Goal: Check status: Check status

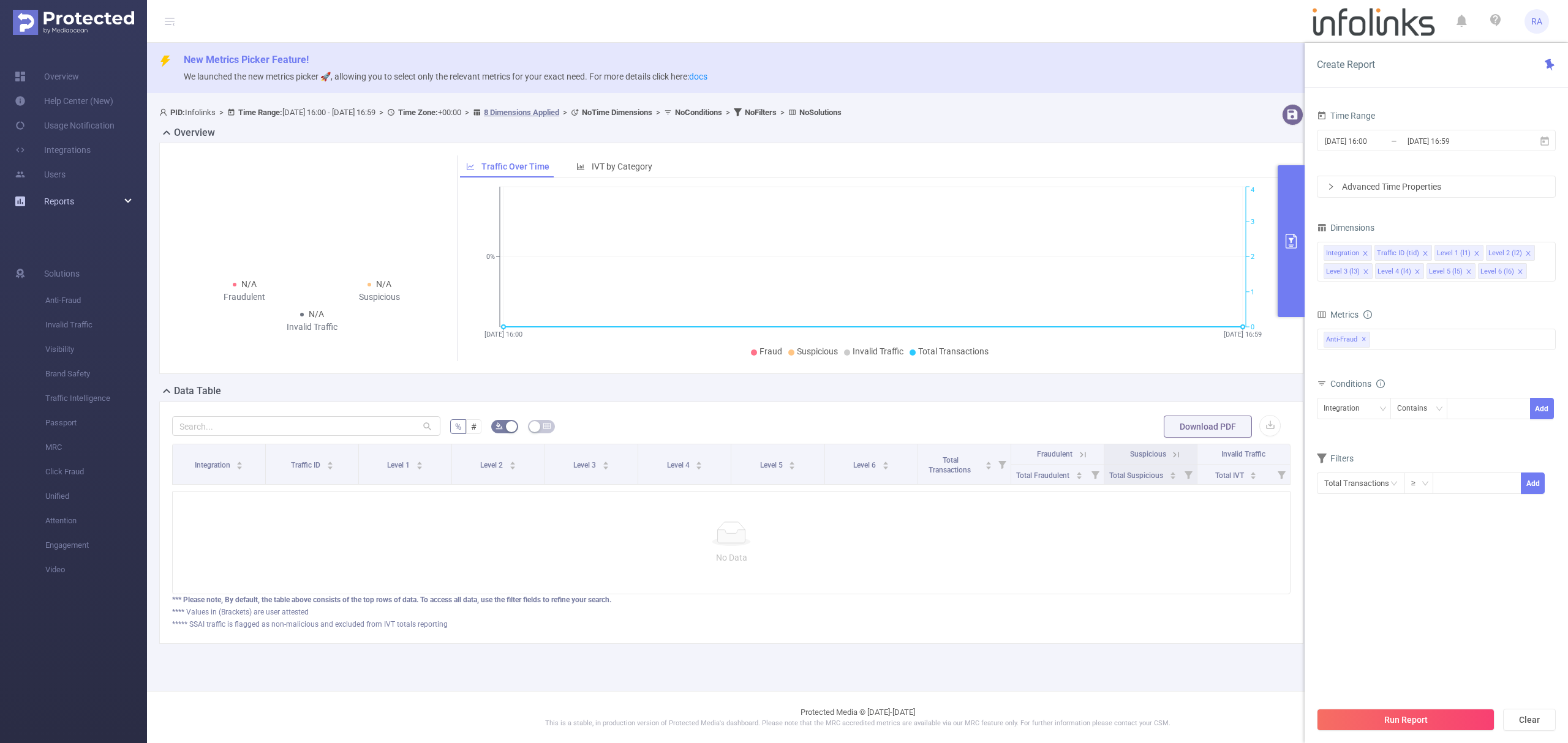
click at [105, 201] on div "Reports" at bounding box center [73, 201] width 147 height 25
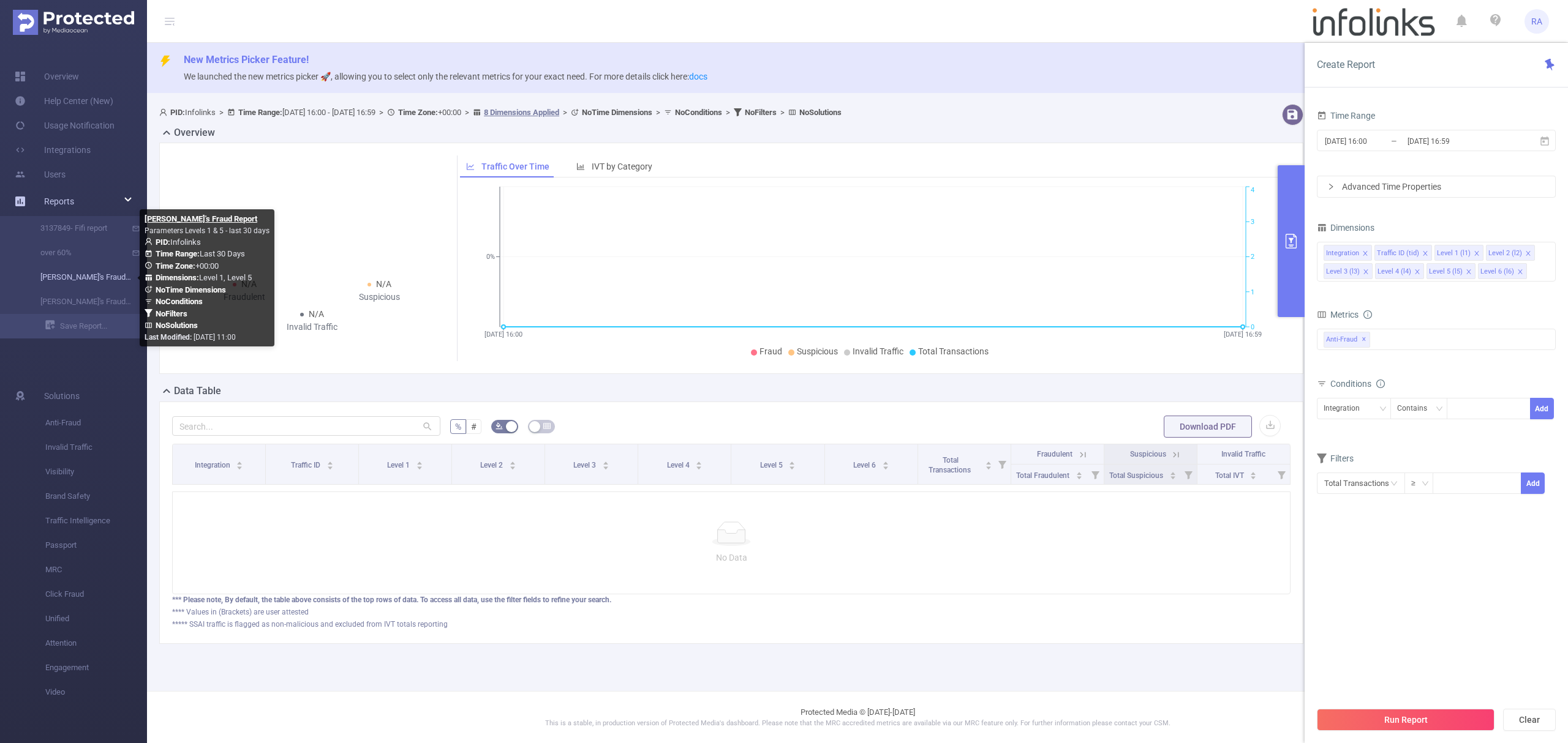
click at [94, 281] on link "[PERSON_NAME]'s Fraud Report" at bounding box center [79, 277] width 108 height 25
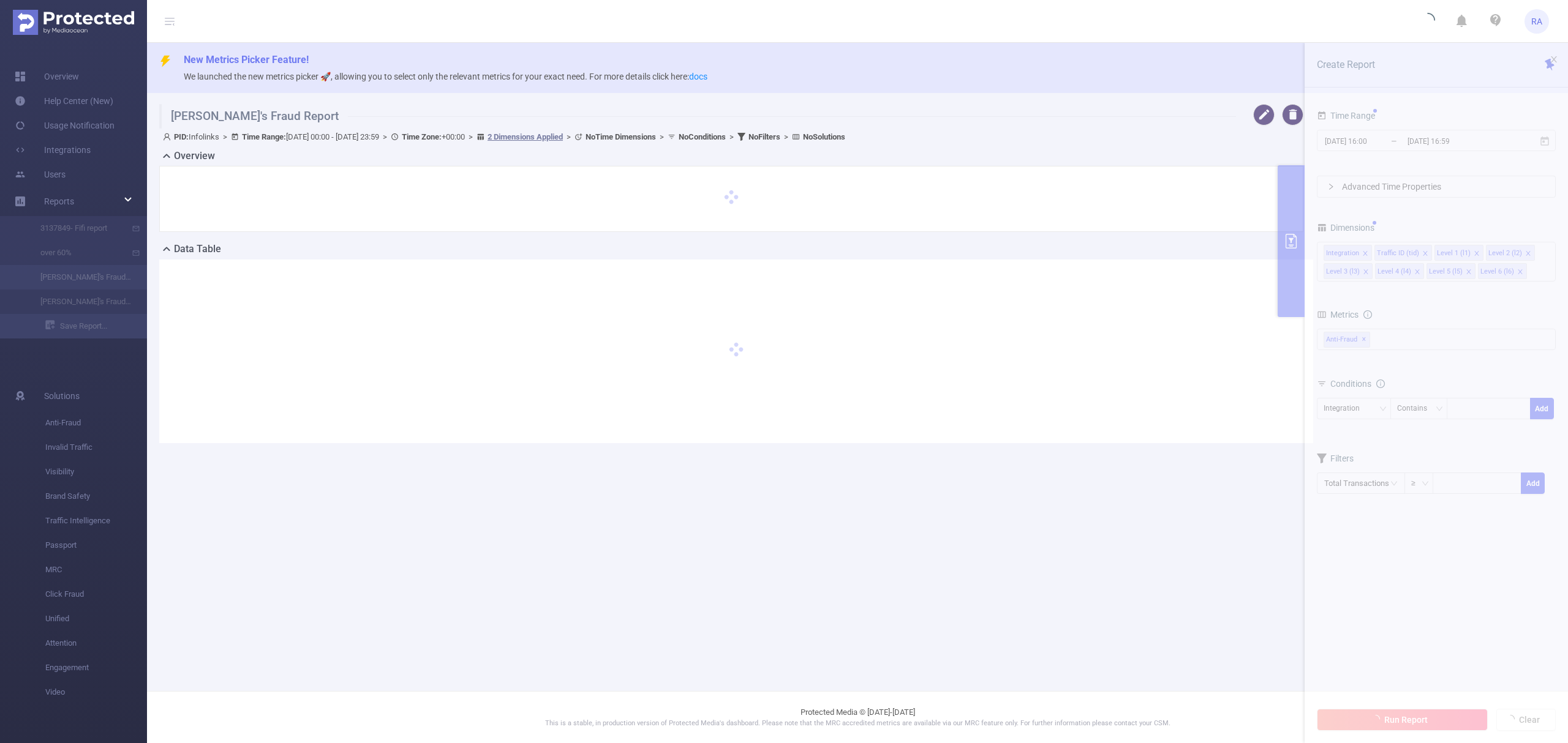
type input "[DATE] 00:00"
type input "[DATE] 23:59"
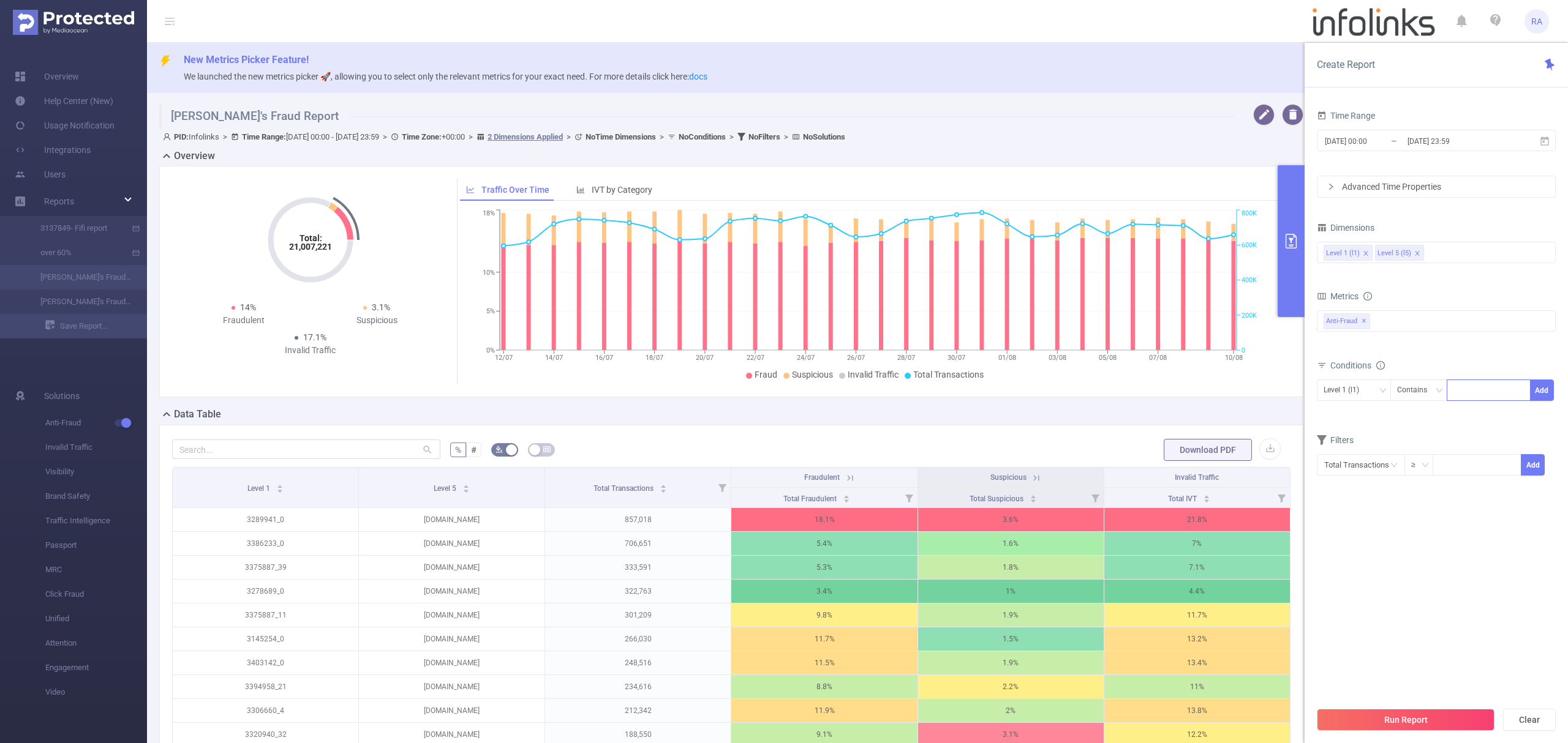
click at [1500, 399] on div at bounding box center [1488, 391] width 70 height 20
paste input "3436796"
type input "3436796"
click at [1535, 398] on button "Add" at bounding box center [1541, 390] width 24 height 21
click at [1373, 713] on button "Run Report" at bounding box center [1405, 720] width 178 height 22
